Goal: Task Accomplishment & Management: Use online tool/utility

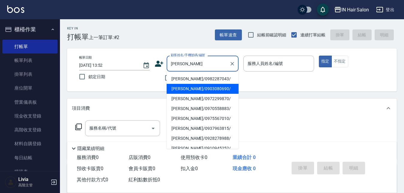
click at [177, 89] on li "蕭秀玲/0903080690/" at bounding box center [203, 89] width 72 height 10
type input "蕭秀玲/0903080690/"
type input "7號設計師Erica-7"
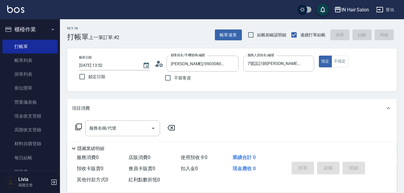
click at [79, 126] on icon at bounding box center [78, 126] width 7 height 7
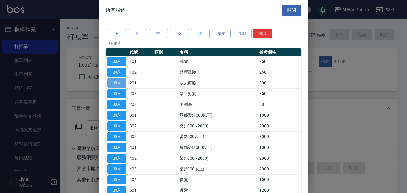
click at [121, 81] on button "加入" at bounding box center [116, 82] width 19 height 9
type input "成人剪髮(201)"
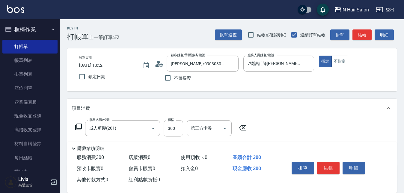
click at [78, 125] on icon at bounding box center [78, 126] width 7 height 7
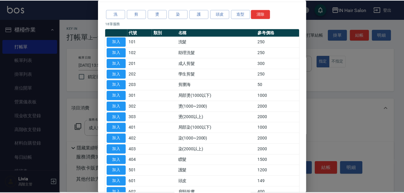
scroll to position [60, 0]
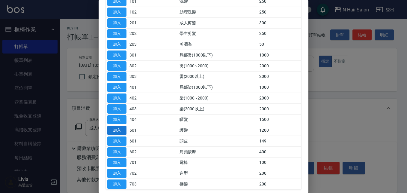
click at [118, 130] on button "加入" at bounding box center [116, 129] width 19 height 9
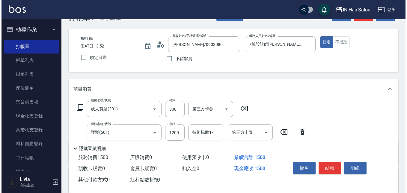
scroll to position [30, 0]
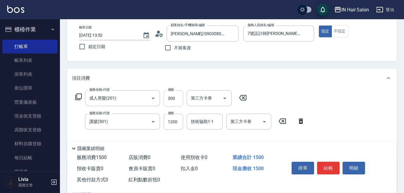
click at [175, 99] on input "300" at bounding box center [173, 98] width 19 height 16
type input "400"
click at [178, 123] on input "1200" at bounding box center [173, 121] width 19 height 16
type input "899"
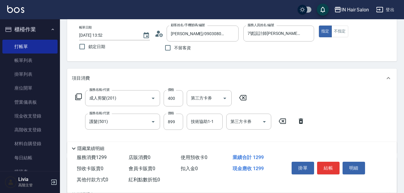
click at [196, 133] on div "服務名稱/代號 成人剪髮(201) 服務名稱/代號 價格 400 價格 第三方卡券 第三方卡券 服務名稱/代號 護髮(501) 服務名稱/代號 價格 899 …" at bounding box center [190, 119] width 237 height 58
click at [328, 166] on button "結帳" at bounding box center [328, 167] width 22 height 13
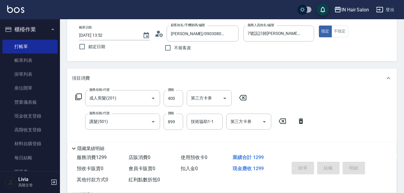
type input "2025/08/13 16:44"
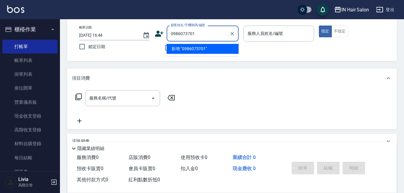
click at [181, 33] on input "0986073701" at bounding box center [198, 33] width 58 height 10
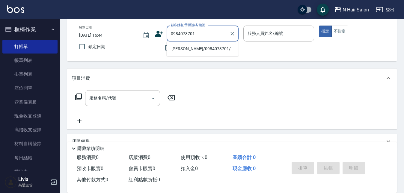
click at [178, 49] on li "吳東逸/0984073701/" at bounding box center [203, 49] width 72 height 10
type input "吳東逸/0984073701/"
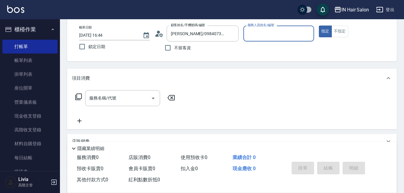
type input "7號設計師Erica-7"
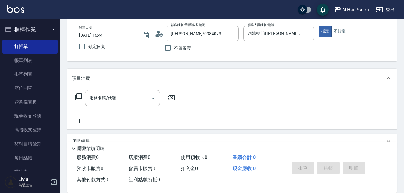
click at [77, 96] on icon at bounding box center [78, 96] width 7 height 7
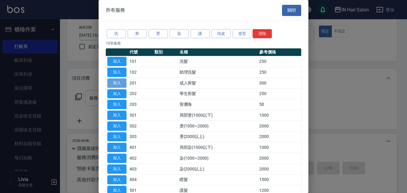
click at [121, 82] on button "加入" at bounding box center [116, 82] width 19 height 9
type input "成人剪髮(201)"
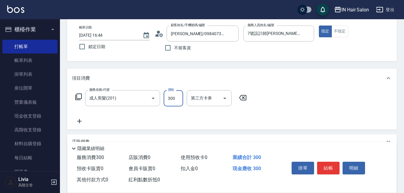
click at [178, 96] on input "300" at bounding box center [173, 98] width 19 height 16
type input "400"
click at [141, 119] on div "服務名稱/代號 成人剪髮(201) 服務名稱/代號 價格 400 價格 第三方卡券 第三方卡券" at bounding box center [161, 107] width 178 height 34
click at [332, 163] on button "結帳" at bounding box center [328, 167] width 22 height 13
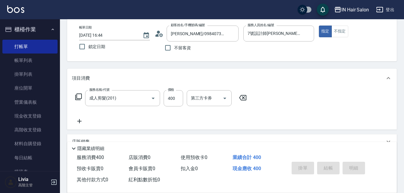
type input "2025/08/13 16:45"
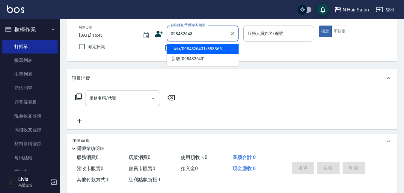
click at [177, 47] on li "Livia/0984326431/888365" at bounding box center [203, 49] width 72 height 10
type input "Livia/0984326431/888365"
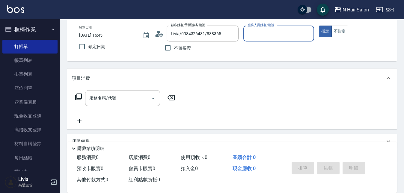
type input "8號店長Livia-8"
click at [78, 96] on icon at bounding box center [78, 96] width 7 height 7
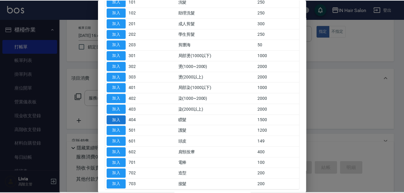
scroll to position [60, 0]
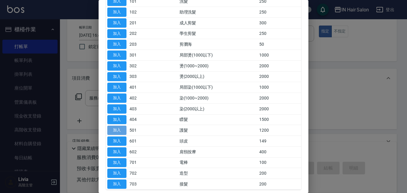
click at [118, 129] on button "加入" at bounding box center [116, 129] width 19 height 9
type input "護髮(501)"
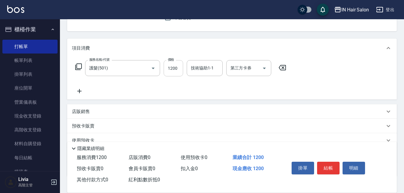
click at [180, 66] on input "1200" at bounding box center [173, 68] width 19 height 16
type input "500"
click at [148, 88] on div "服務名稱/代號 護髮(501) 服務名稱/代號 價格 500 價格 技術協助1-1 技術協助1-1 第三方卡券 第三方卡券" at bounding box center [181, 77] width 218 height 34
click at [205, 63] on div "技術協助1-1 技術協助1-1" at bounding box center [205, 68] width 36 height 16
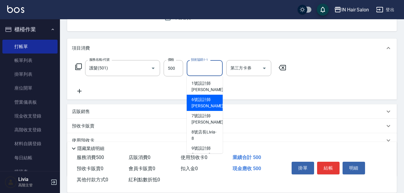
click at [196, 99] on span "6號設計師Molly -6" at bounding box center [209, 102] width 35 height 13
type input "6號設計師Molly-6"
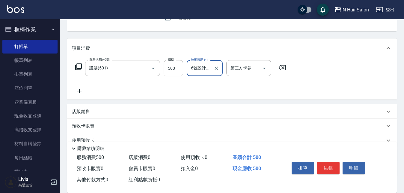
click at [159, 87] on div "服務名稱/代號 護髮(501) 服務名稱/代號 價格 500 價格 技術協助1-1 6號設計師Molly-6 技術協助1-1 第三方卡券 第三方卡券" at bounding box center [181, 77] width 218 height 34
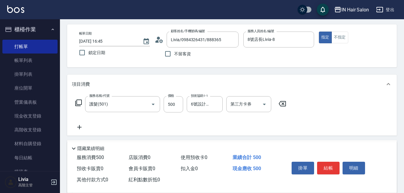
scroll to position [0, 0]
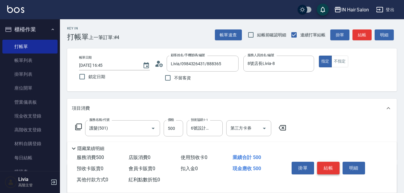
click at [324, 164] on button "結帳" at bounding box center [328, 167] width 22 height 13
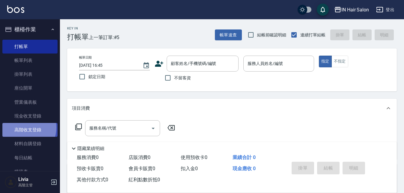
click at [25, 127] on link "高階收支登錄" at bounding box center [29, 130] width 55 height 14
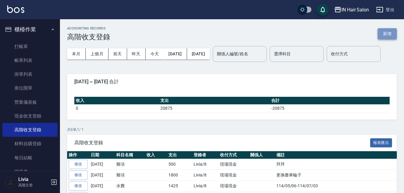
click at [387, 33] on button "新增" at bounding box center [387, 33] width 19 height 11
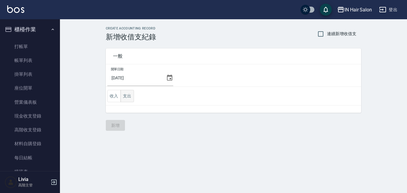
click at [130, 92] on button "支出" at bounding box center [127, 96] width 13 height 12
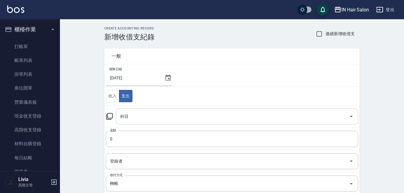
click at [128, 120] on input "科目" at bounding box center [233, 116] width 228 height 10
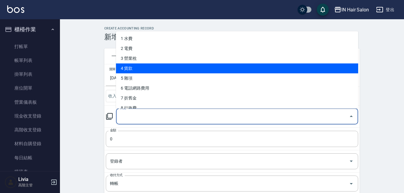
click at [134, 69] on li "4 貨款" at bounding box center [237, 68] width 242 height 10
type input "4 貨款"
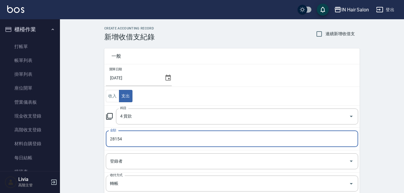
type input "28154"
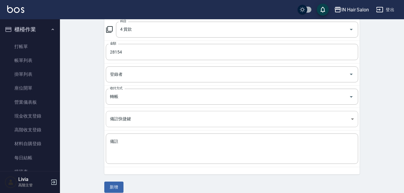
scroll to position [90, 0]
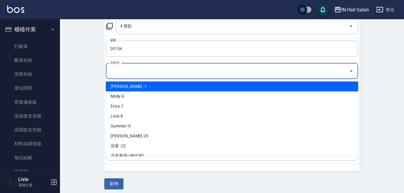
click at [120, 74] on input "登錄者" at bounding box center [228, 71] width 238 height 10
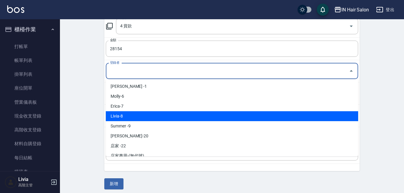
click at [120, 116] on li "Livia-8" at bounding box center [232, 116] width 253 height 10
type input "Livia-8"
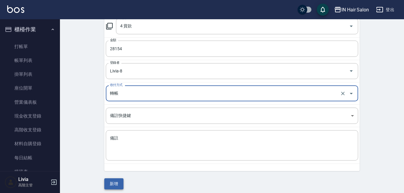
click at [118, 181] on button "新增" at bounding box center [113, 183] width 19 height 11
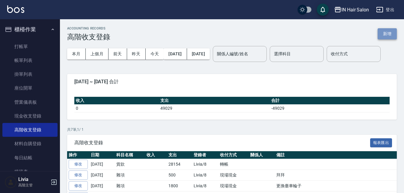
click at [387, 31] on button "新增" at bounding box center [387, 33] width 19 height 11
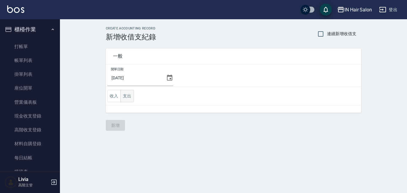
click at [129, 95] on button "支出" at bounding box center [127, 96] width 13 height 12
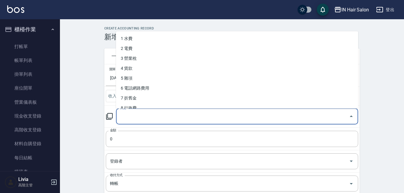
click at [127, 117] on input "科目" at bounding box center [233, 116] width 228 height 10
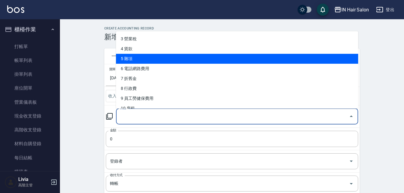
scroll to position [30, 0]
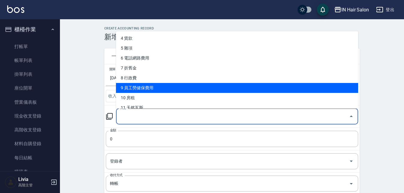
click at [141, 86] on li "9 員工勞健保費用" at bounding box center [237, 88] width 242 height 10
type input "9 員工勞健保費用"
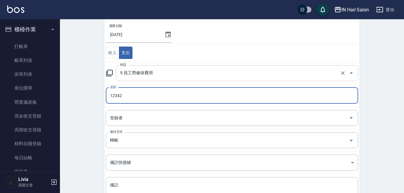
scroll to position [60, 0]
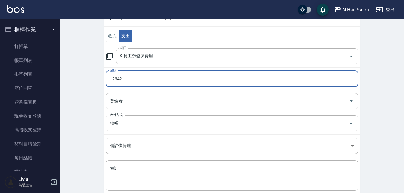
type input "12342"
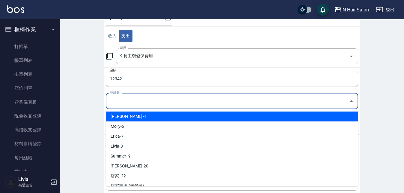
click at [119, 98] on input "登錄者" at bounding box center [228, 101] width 238 height 10
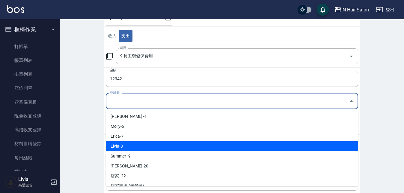
click at [121, 146] on li "Livia-8" at bounding box center [232, 146] width 253 height 10
type input "Livia-8"
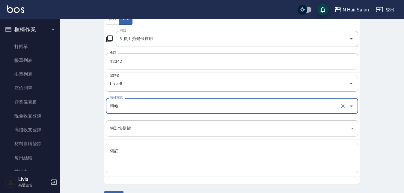
scroll to position [94, 0]
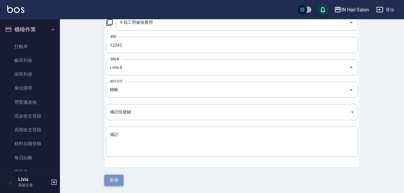
click at [116, 177] on button "新增" at bounding box center [113, 179] width 19 height 11
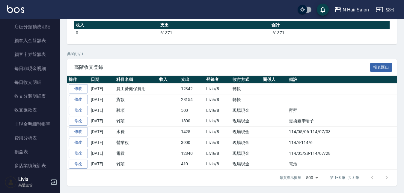
scroll to position [630, 0]
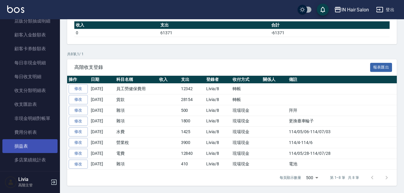
click at [31, 144] on link "損益表" at bounding box center [29, 146] width 55 height 14
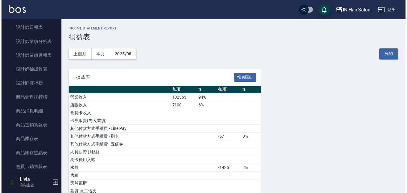
scroll to position [420, 0]
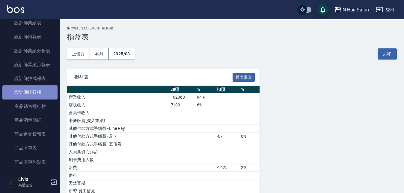
click at [41, 90] on link "設計師排行榜" at bounding box center [29, 92] width 55 height 14
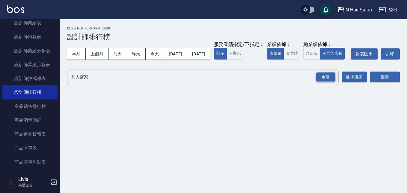
click at [325, 82] on div "全選" at bounding box center [325, 76] width 19 height 9
click at [156, 55] on button "今天" at bounding box center [155, 53] width 19 height 11
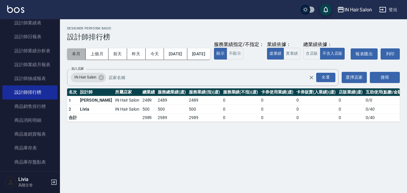
click at [75, 53] on button "本月" at bounding box center [76, 53] width 19 height 11
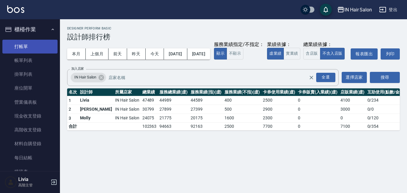
click at [32, 45] on link "打帳單" at bounding box center [29, 47] width 55 height 14
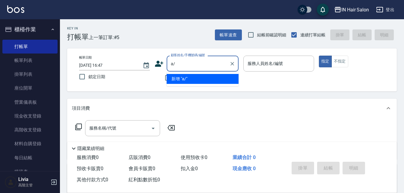
type input "a"
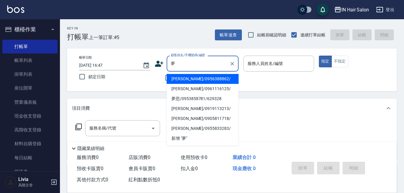
click at [178, 76] on li "夢婷/0956388862/" at bounding box center [203, 79] width 72 height 10
type input "夢婷/0956388862/"
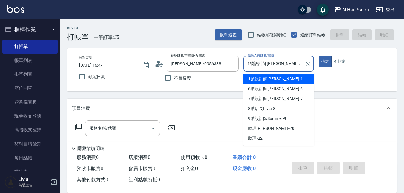
click at [285, 63] on input "1號設計師Rita-1" at bounding box center [274, 63] width 56 height 10
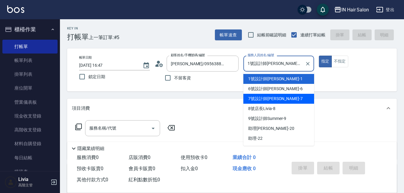
click at [251, 95] on span "7號設計師Erica -7" at bounding box center [275, 98] width 55 height 6
type input "7號設計師Erica-7"
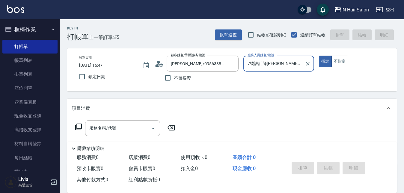
click at [78, 126] on icon at bounding box center [78, 126] width 7 height 7
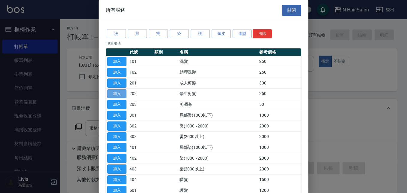
click at [121, 94] on button "加入" at bounding box center [116, 93] width 19 height 9
type input "學生剪髮(202)"
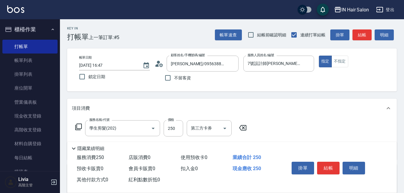
click at [78, 125] on icon at bounding box center [78, 126] width 7 height 7
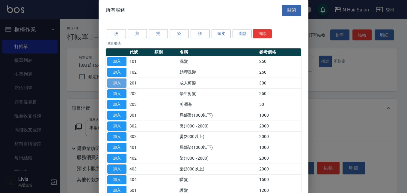
click at [123, 82] on button "加入" at bounding box center [116, 82] width 19 height 9
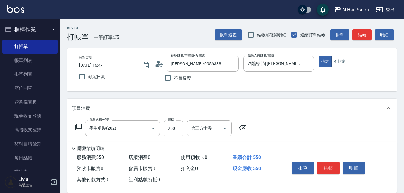
scroll to position [30, 0]
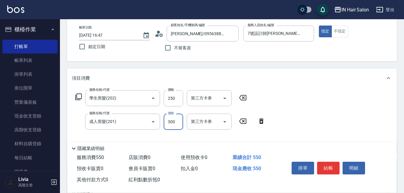
click at [176, 121] on input "300" at bounding box center [173, 121] width 19 height 16
type input "400"
click at [156, 133] on div "服務名稱/代號 學生剪髮(202) 服務名稱/代號 價格 250 價格 第三方卡券 第三方卡券 服務名稱/代號 成人剪髮(201) 服務名稱/代號 價格 40…" at bounding box center [170, 119] width 197 height 58
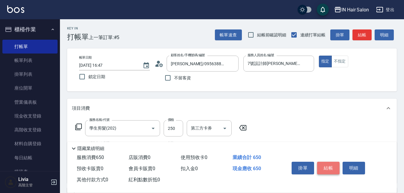
click at [331, 166] on button "結帳" at bounding box center [328, 167] width 22 height 13
type input "2025/08/13 16:56"
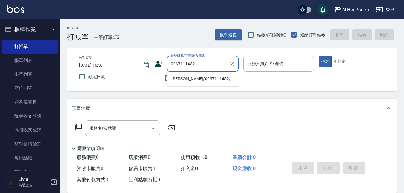
click at [181, 78] on li "劉惠婷/0937111452/" at bounding box center [203, 79] width 72 height 10
type input "劉惠婷/0937111452/"
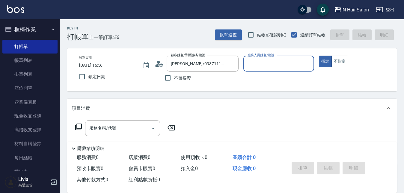
type input "7號設計師Erica-7"
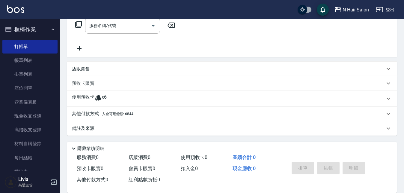
scroll to position [103, 0]
click at [85, 94] on p "使用預收卡" at bounding box center [83, 98] width 22 height 9
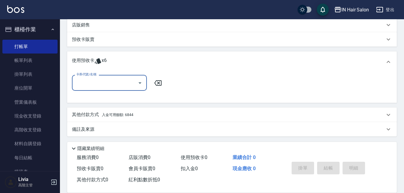
scroll to position [147, 0]
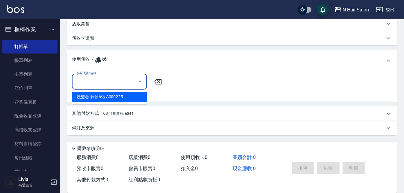
click at [94, 85] on input "卡券代號/名稱" at bounding box center [105, 81] width 61 height 10
click at [115, 99] on div "洗髮券 剩餘6張 A000225" at bounding box center [109, 97] width 75 height 10
type input "洗髮券 A000225"
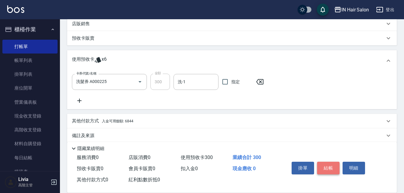
click at [331, 164] on button "結帳" at bounding box center [328, 167] width 22 height 13
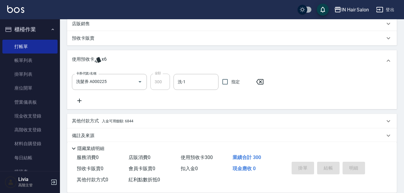
type input "2025/08/13 17:02"
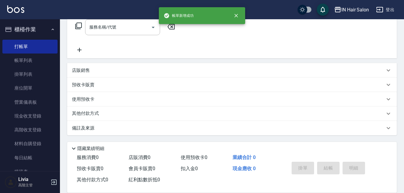
scroll to position [0, 0]
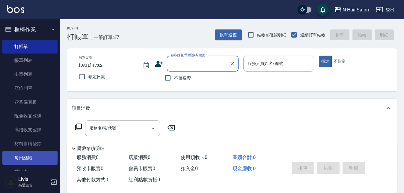
click at [35, 155] on link "每日結帳" at bounding box center [29, 158] width 55 height 14
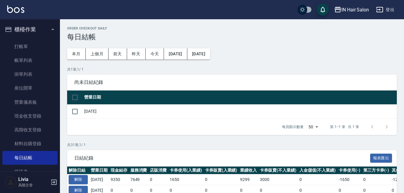
click at [74, 96] on input "checkbox" at bounding box center [75, 97] width 13 height 13
checkbox input "true"
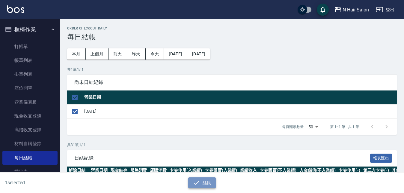
click at [202, 179] on button "結帳" at bounding box center [202, 182] width 28 height 11
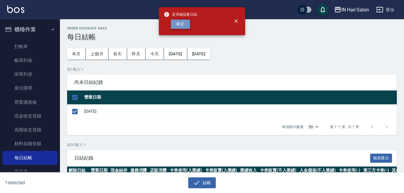
click at [181, 23] on button "確定" at bounding box center [180, 23] width 19 height 9
checkbox input "false"
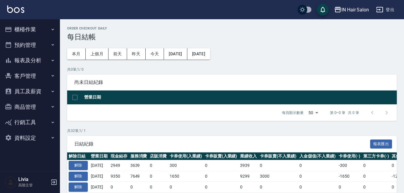
click at [30, 58] on button "報表及分析" at bounding box center [29, 60] width 55 height 16
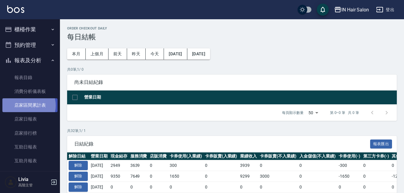
click at [27, 105] on link "店家區間累計表" at bounding box center [29, 105] width 55 height 14
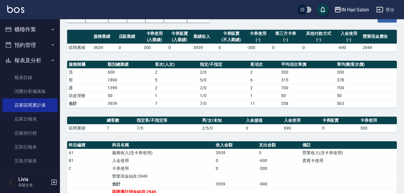
scroll to position [79, 0]
